Goal: Find specific page/section: Find specific page/section

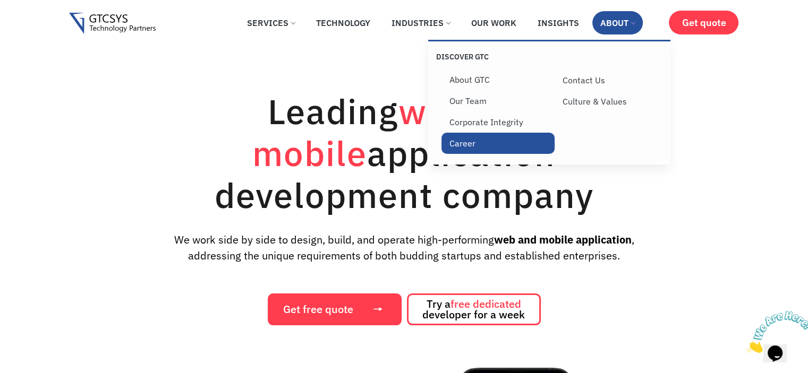
click at [469, 150] on link "Career" at bounding box center [497, 143] width 113 height 21
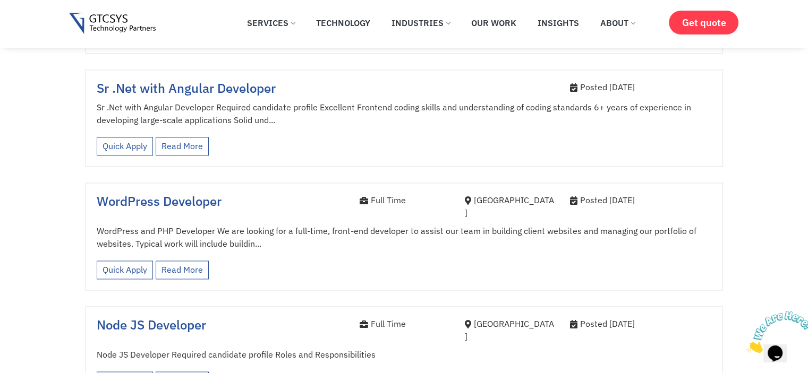
scroll to position [1487, 0]
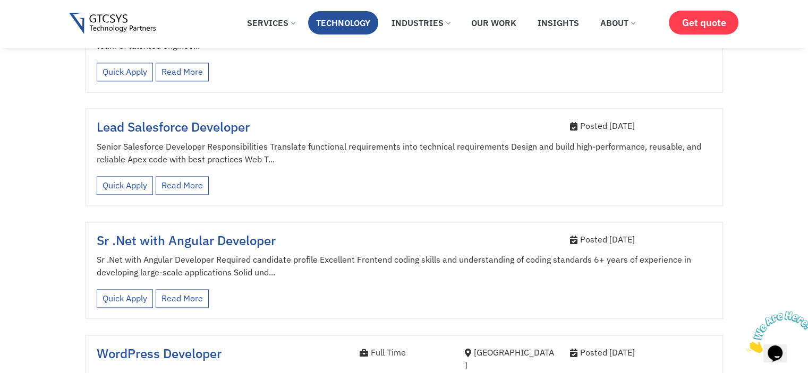
click at [364, 21] on link "Technology" at bounding box center [343, 22] width 70 height 23
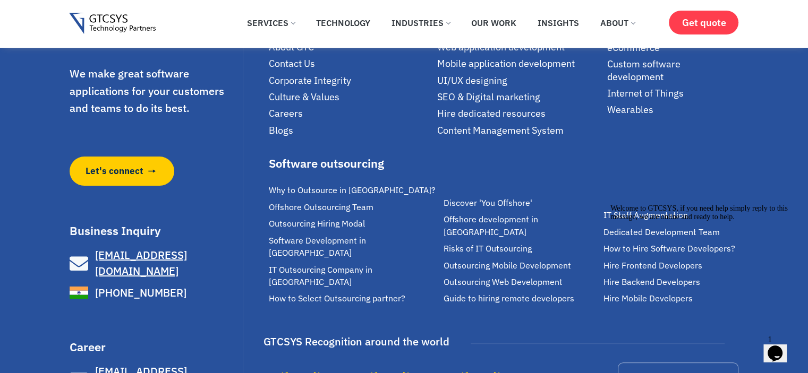
scroll to position [4442, 0]
